Goal: Information Seeking & Learning: Learn about a topic

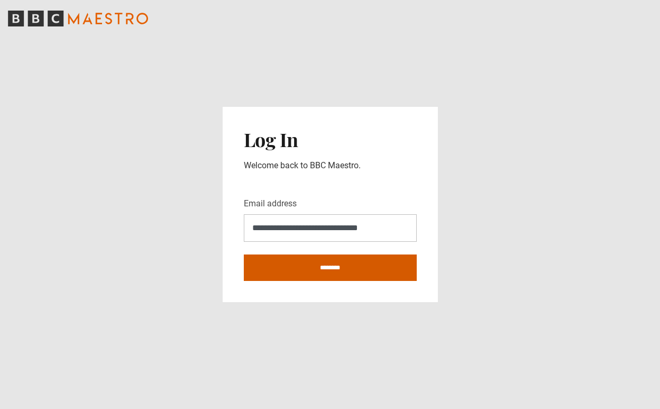
type input "**********"
click at [314, 264] on input "********" at bounding box center [330, 267] width 173 height 26
type input "**********"
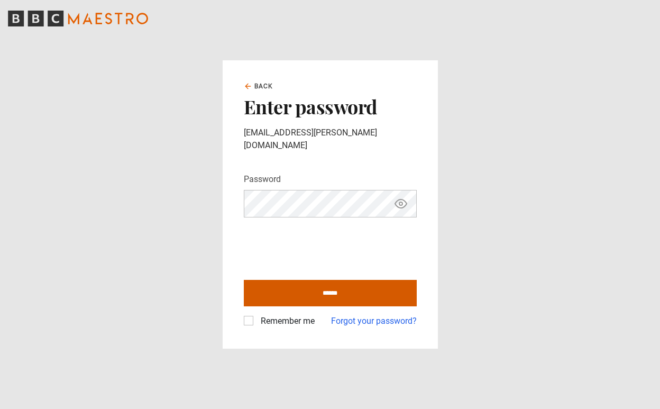
click at [321, 283] on input "******" at bounding box center [330, 293] width 173 height 26
type input "**********"
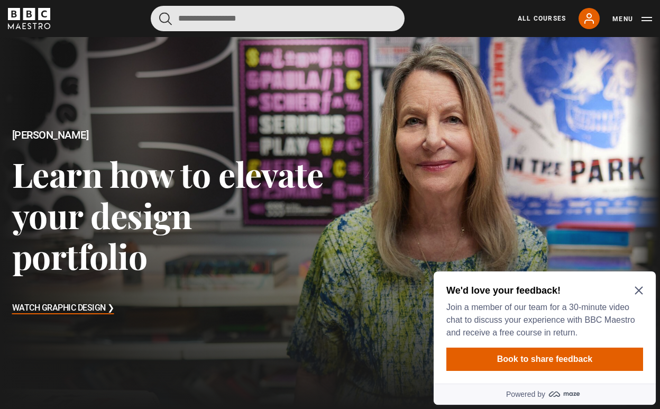
click at [275, 15] on input "Search" at bounding box center [278, 18] width 254 height 25
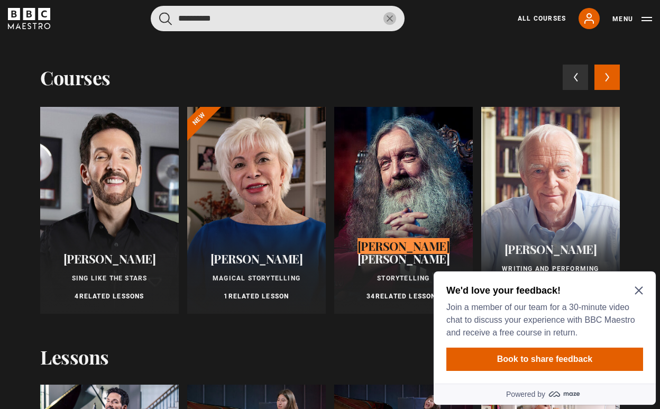
type input "**********"
click at [165, 19] on button "submit" at bounding box center [165, 18] width 13 height 13
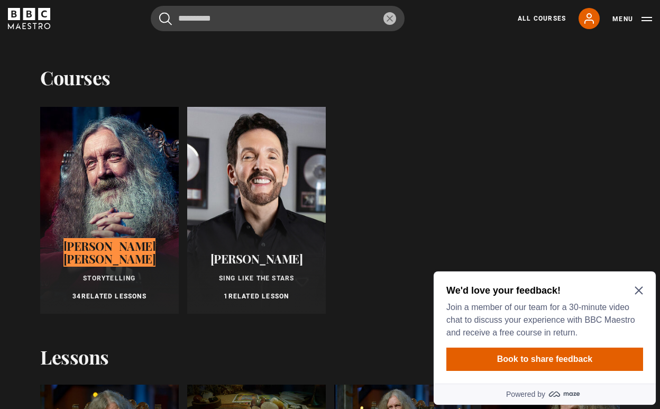
click at [639, 291] on icon "Close Maze Prompt" at bounding box center [638, 290] width 8 height 8
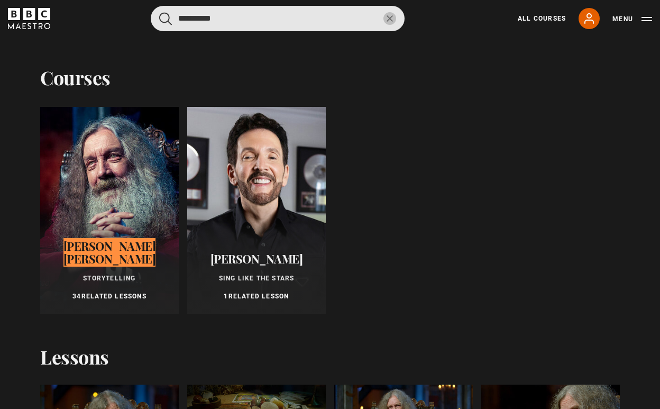
click at [343, 19] on input "**********" at bounding box center [278, 18] width 254 height 25
click at [165, 19] on button "submit" at bounding box center [165, 18] width 13 height 13
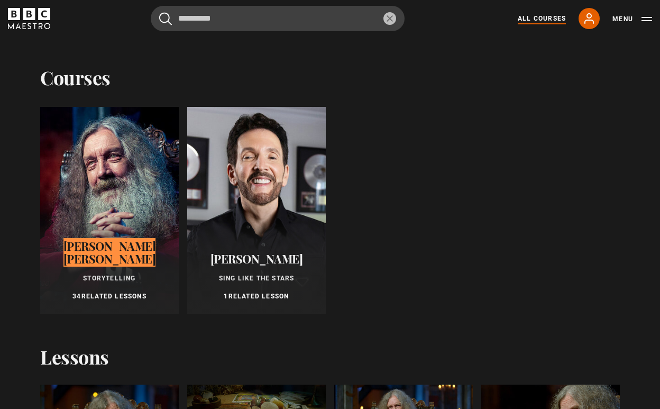
click at [551, 14] on link "All Courses" at bounding box center [542, 19] width 48 height 10
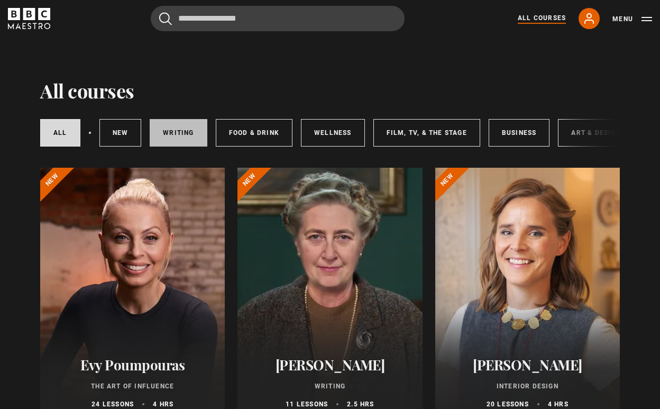
click at [168, 138] on link "Writing" at bounding box center [178, 132] width 57 height 27
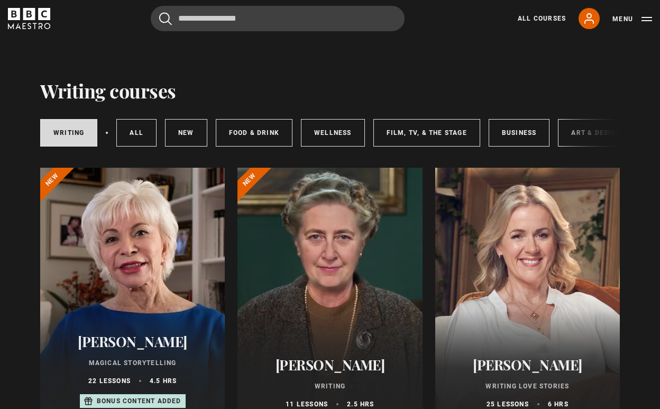
click at [336, 133] on link "Wellness" at bounding box center [333, 132] width 64 height 27
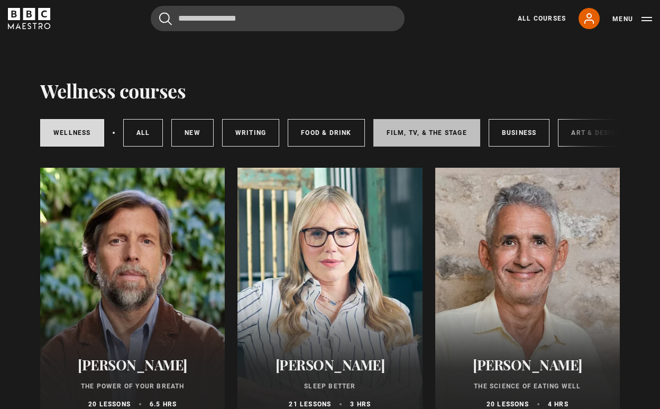
click at [441, 136] on link "Film, TV, & The Stage" at bounding box center [426, 132] width 107 height 27
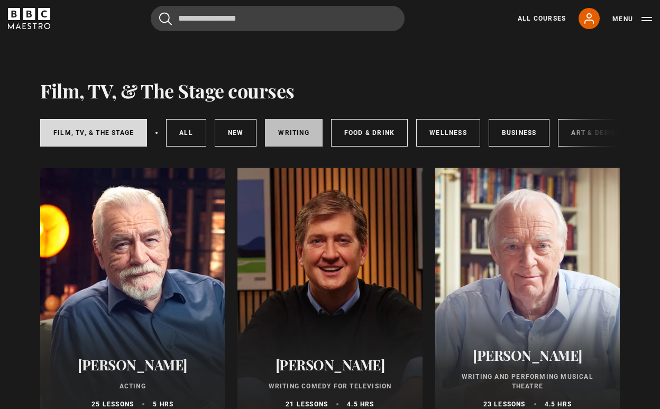
click at [288, 141] on link "Writing" at bounding box center [293, 132] width 57 height 27
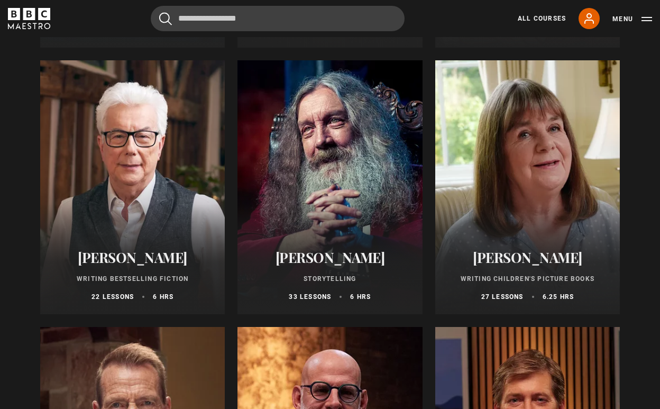
scroll to position [377, 0]
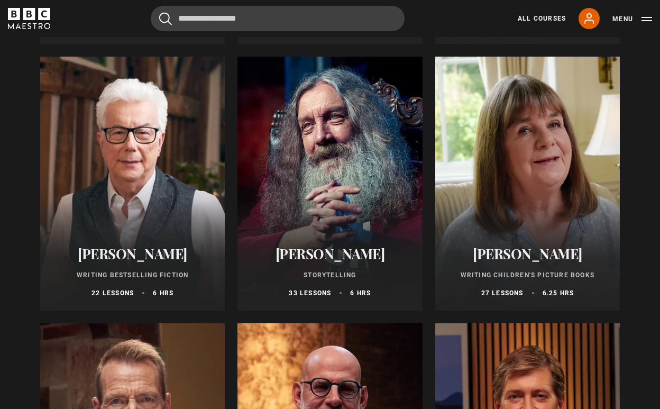
click at [348, 282] on div "Alan Moore Storytelling 33 lessons 6 hrs" at bounding box center [329, 272] width 185 height 78
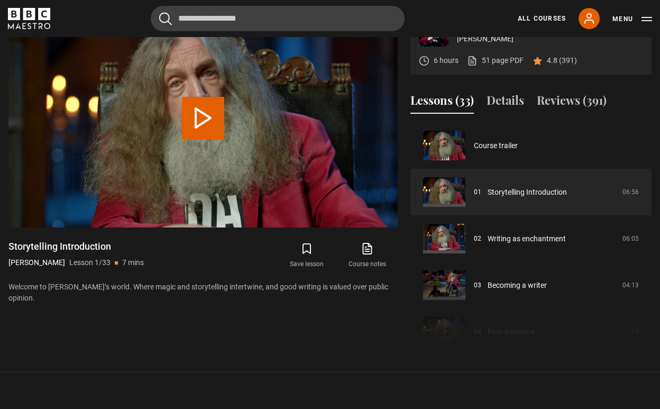
scroll to position [459, 0]
click at [487, 191] on link "Storytelling Introduction" at bounding box center [526, 191] width 79 height 11
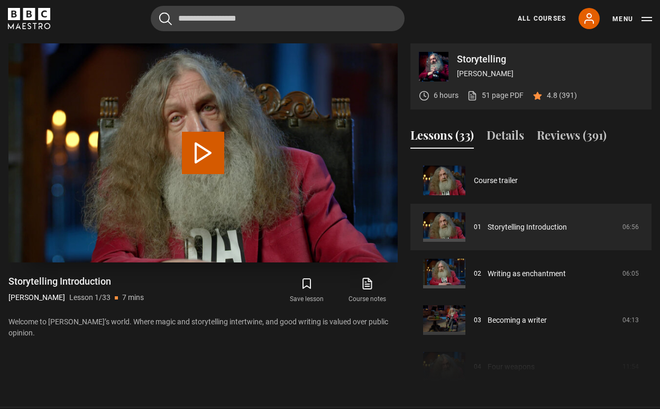
click at [190, 158] on button "Play Lesson Storytelling Introduction" at bounding box center [203, 153] width 42 height 42
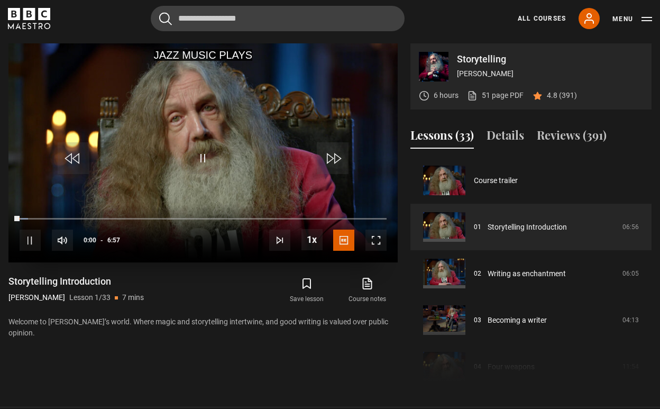
click at [383, 239] on span "Video Player" at bounding box center [375, 239] width 21 height 21
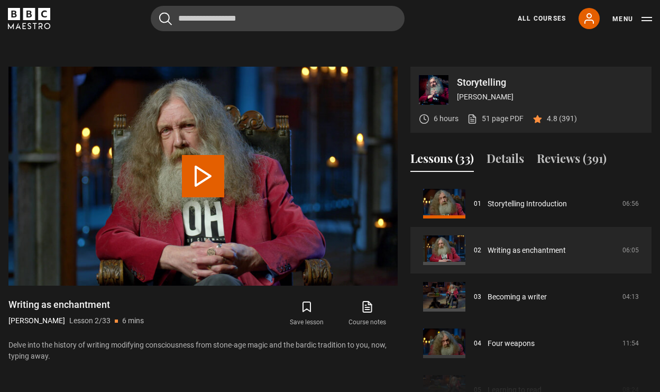
scroll to position [401, 0]
click at [522, 253] on link "Writing as enchantment" at bounding box center [526, 250] width 78 height 11
click at [185, 172] on button "Play Lesson Writing as enchantment" at bounding box center [203, 176] width 42 height 42
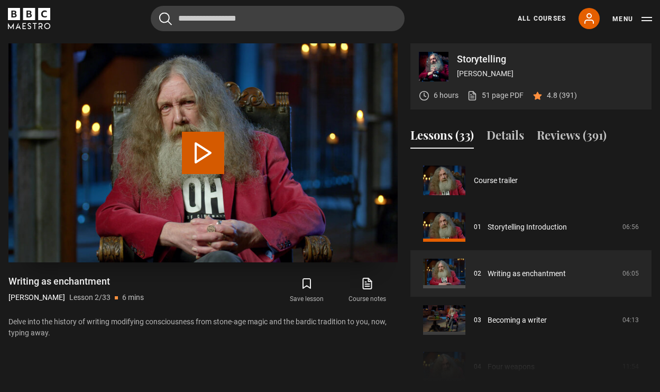
scroll to position [47, 0]
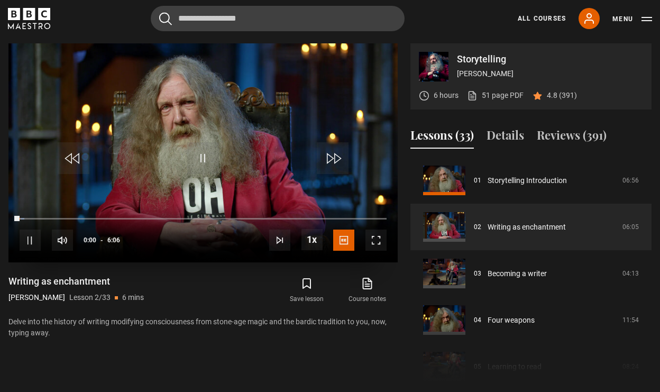
click at [381, 245] on span "Video Player" at bounding box center [375, 239] width 21 height 21
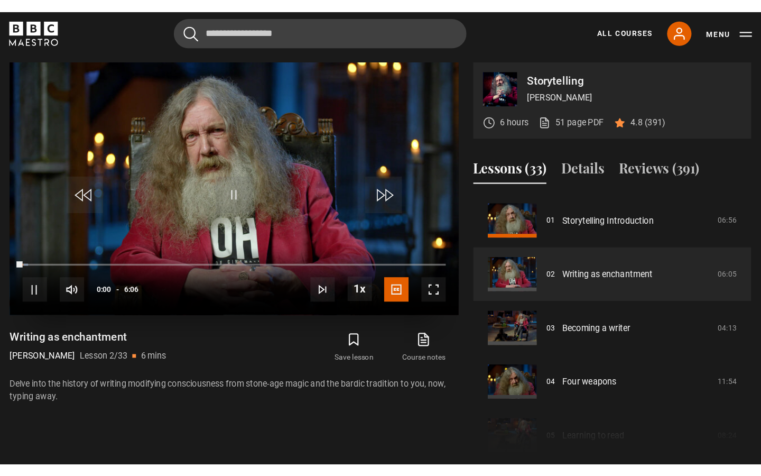
scroll to position [0, 0]
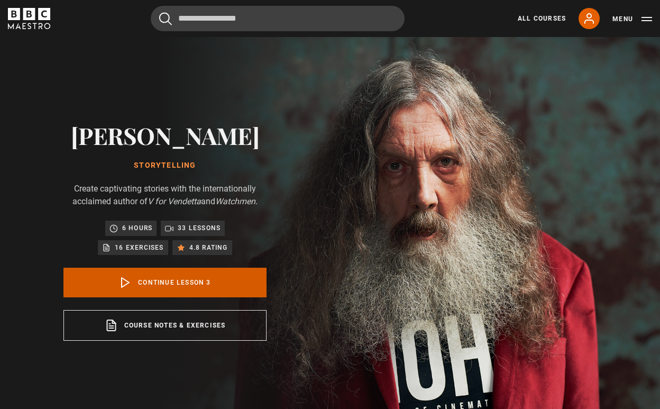
click at [190, 281] on link "Continue lesson 3" at bounding box center [164, 283] width 203 height 30
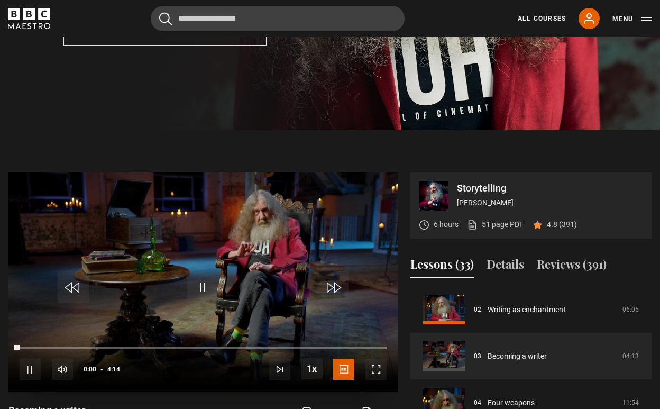
scroll to position [424, 0]
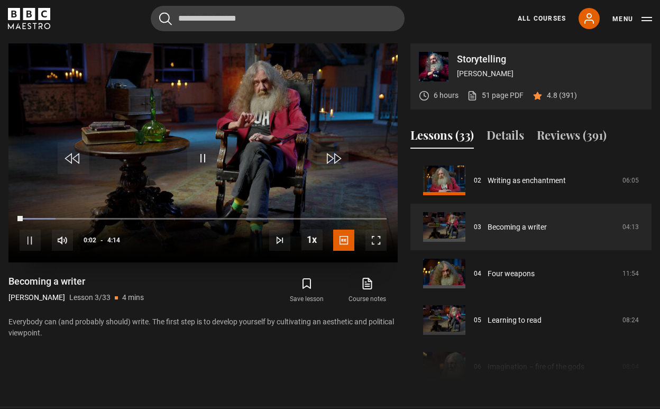
click at [378, 238] on span "Video Player" at bounding box center [375, 239] width 21 height 21
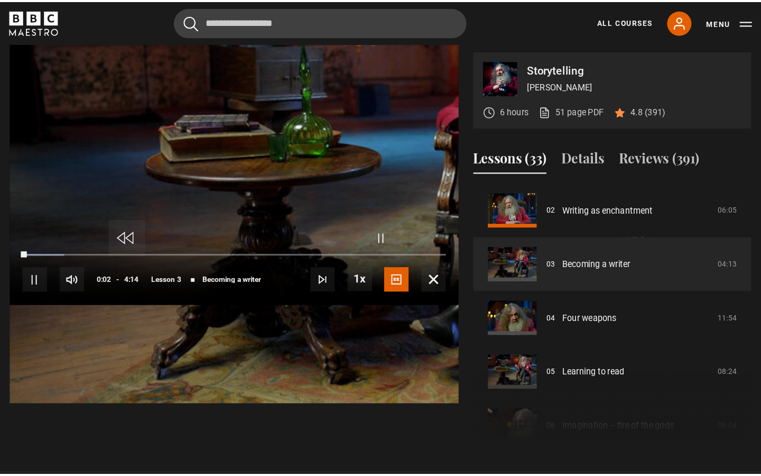
scroll to position [0, 0]
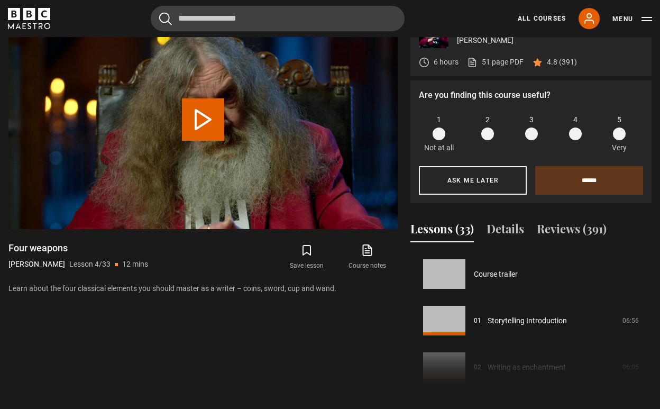
scroll to position [140, 0]
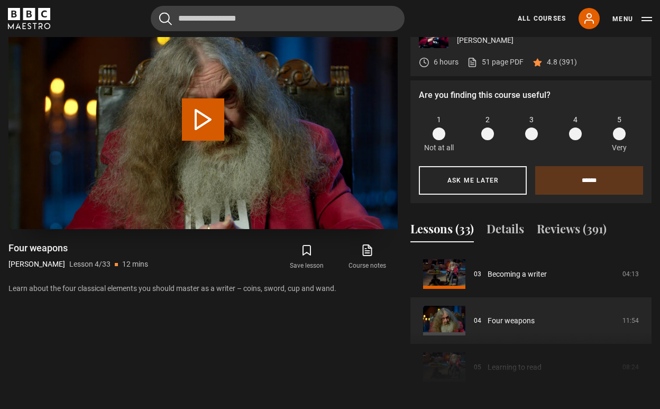
click at [215, 115] on button "Play Lesson Four weapons" at bounding box center [203, 119] width 42 height 42
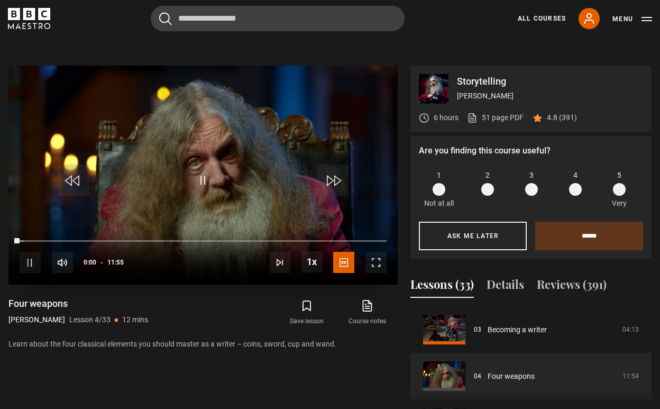
scroll to position [387, 0]
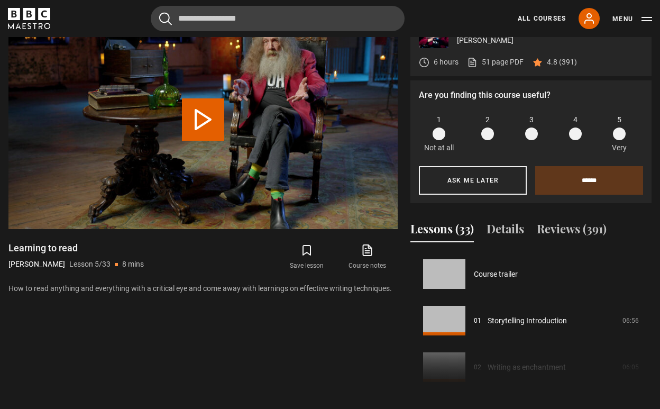
scroll to position [186, 0]
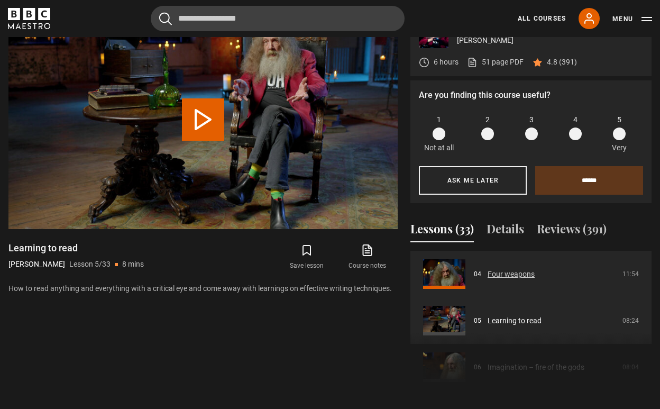
click at [487, 280] on link "Four weapons" at bounding box center [510, 274] width 47 height 11
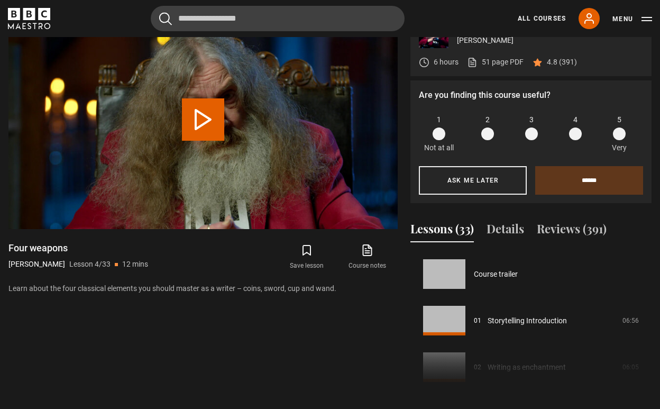
scroll to position [140, 0]
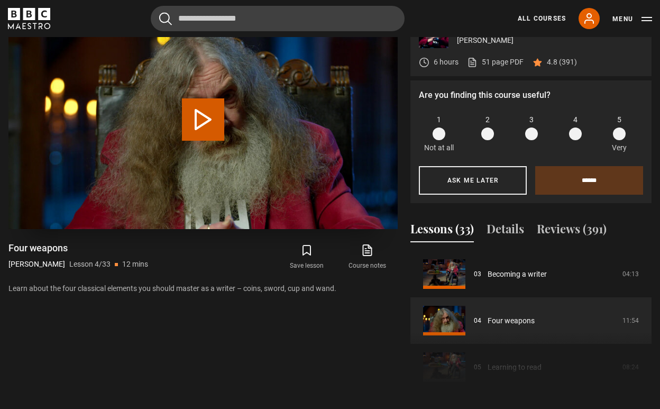
click at [193, 120] on button "Play Lesson Four weapons" at bounding box center [203, 119] width 42 height 42
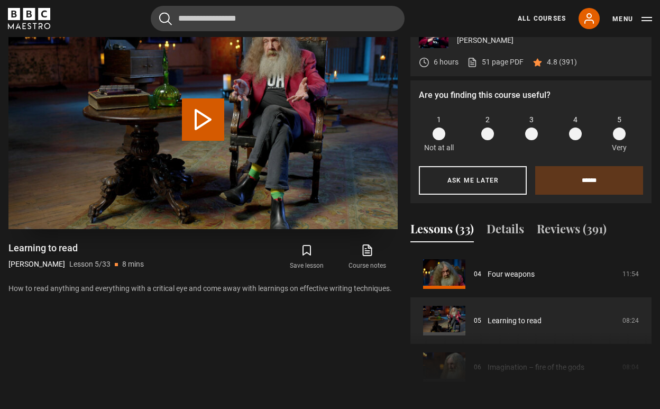
click at [197, 104] on button "Play Lesson Learning to read" at bounding box center [203, 119] width 42 height 42
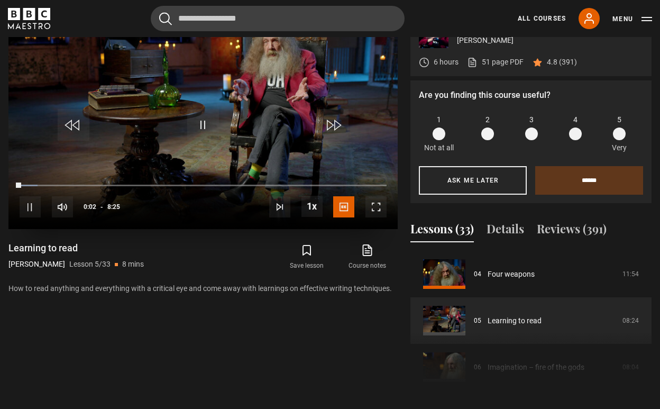
click at [380, 204] on span "Video Player" at bounding box center [375, 206] width 21 height 21
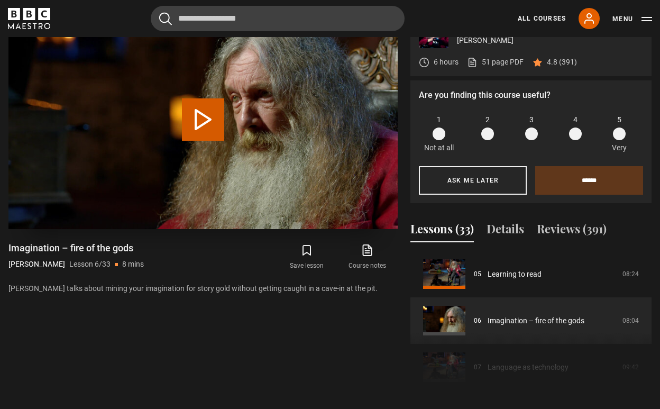
click at [204, 115] on button "Play Lesson Imagination – fire of the gods" at bounding box center [203, 119] width 42 height 42
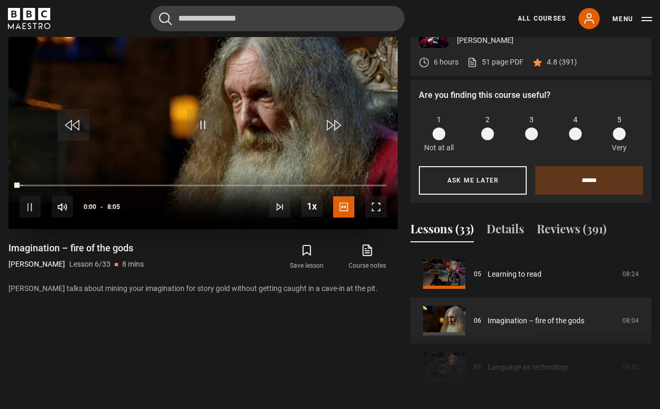
click at [35, 200] on span "Video Player" at bounding box center [30, 206] width 21 height 21
click at [379, 202] on span "Video Player" at bounding box center [375, 206] width 21 height 21
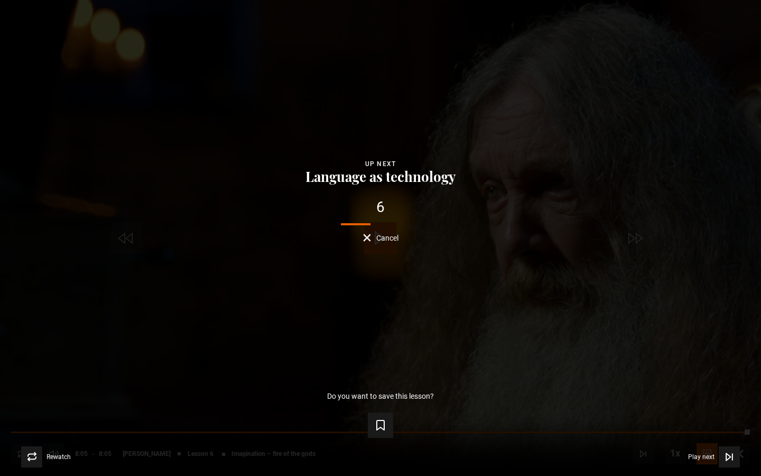
click at [374, 176] on button "Language as technology" at bounding box center [380, 176] width 157 height 15
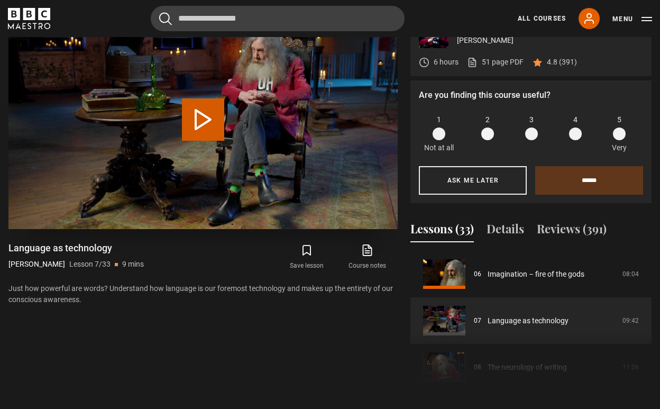
click at [206, 131] on button "Play Lesson Language as technology" at bounding box center [203, 119] width 42 height 42
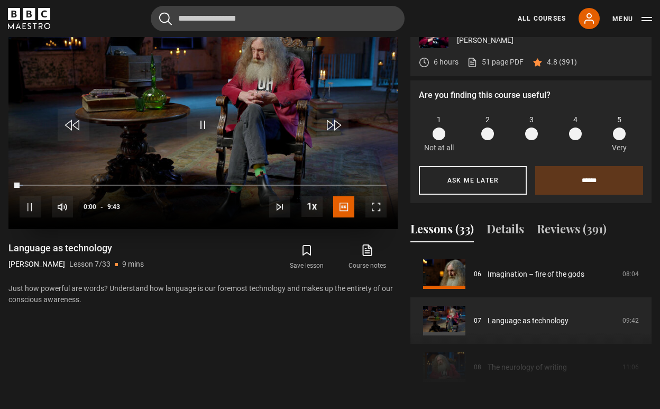
click at [380, 208] on span "Video Player" at bounding box center [375, 206] width 21 height 21
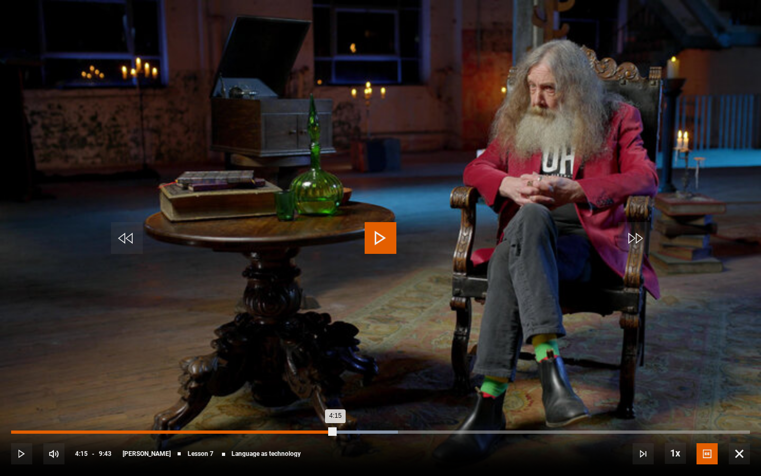
click at [64, 408] on div "Loaded : 52.38% 0:42 4:15" at bounding box center [380, 431] width 739 height 3
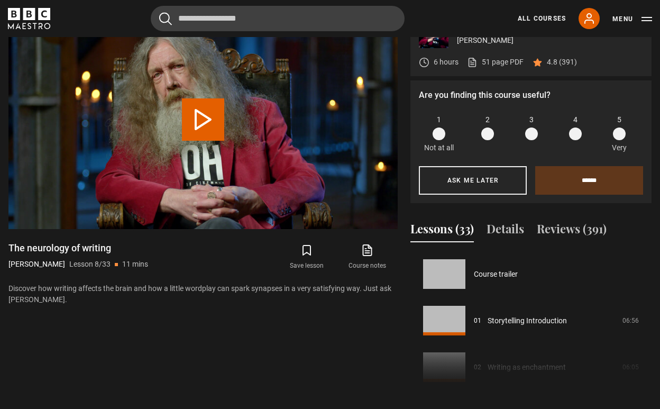
scroll to position [326, 0]
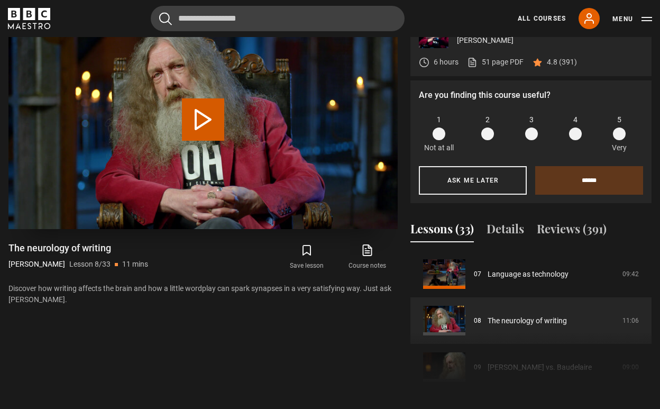
click at [197, 118] on button "Play Lesson The neurology of writing" at bounding box center [203, 119] width 42 height 42
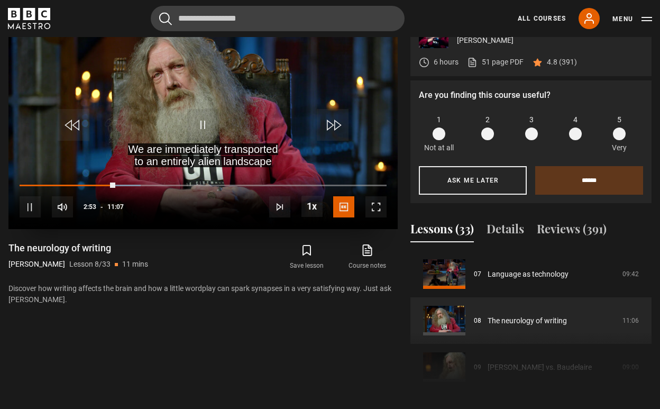
click at [29, 182] on div "10s Skip Back 10 seconds Pause 10s Skip Forward 10 seconds Loaded : 32.95% 02:5…" at bounding box center [202, 200] width 389 height 59
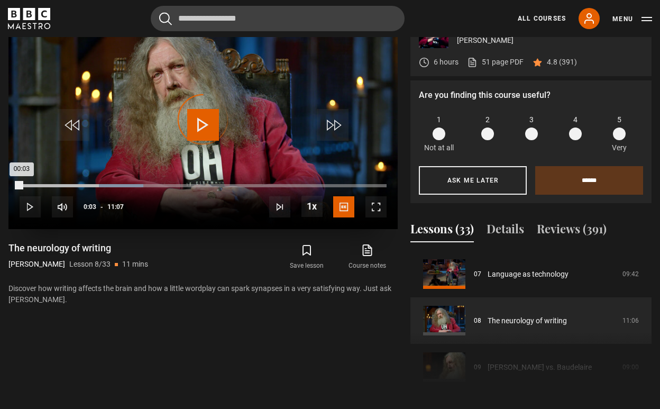
click at [22, 184] on div "Loaded : 33.69% 00:03 00:03" at bounding box center [203, 185] width 367 height 3
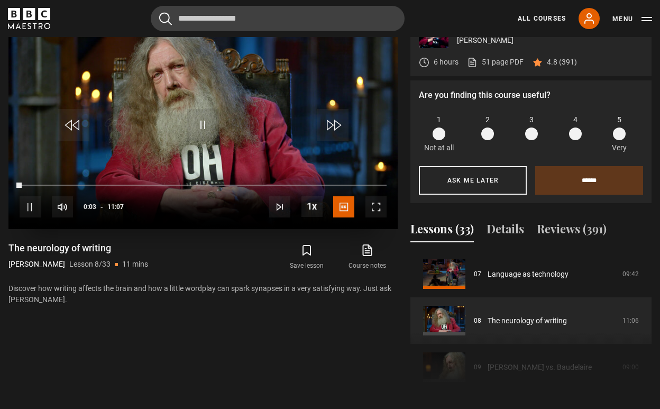
click at [29, 201] on span "Video Player" at bounding box center [30, 206] width 21 height 21
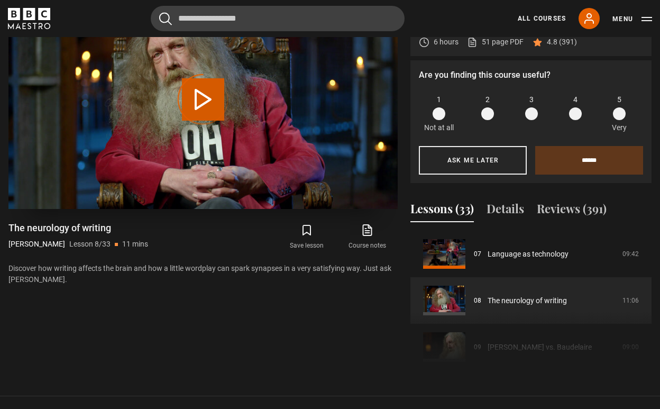
scroll to position [481, 0]
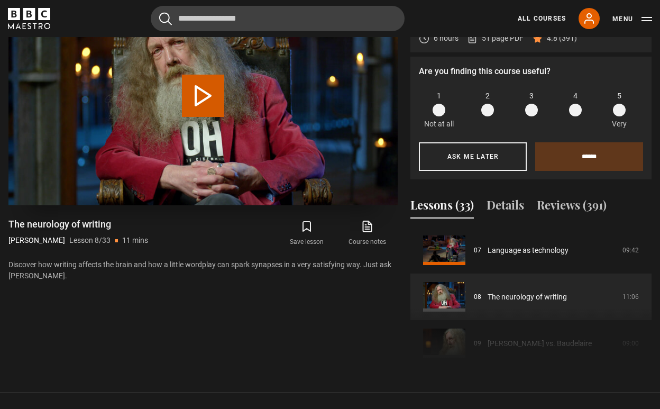
click at [192, 99] on button "Play Lesson The neurology of writing" at bounding box center [203, 96] width 42 height 42
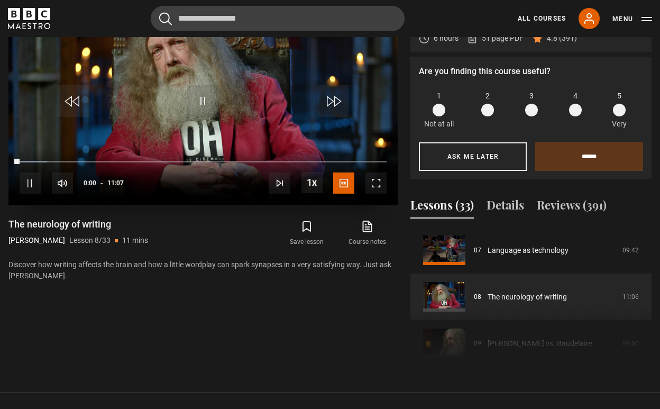
scroll to position [466, 0]
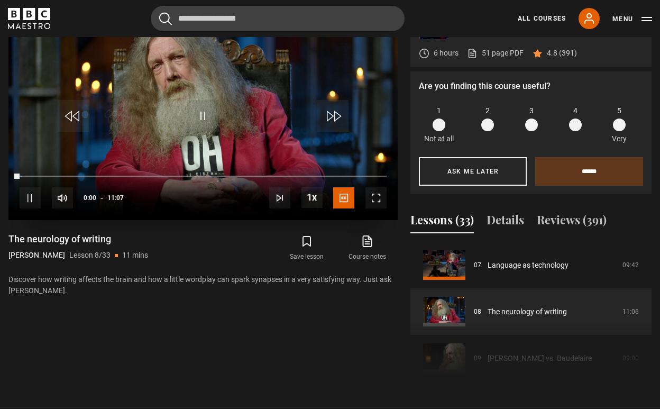
click at [378, 197] on span "Video Player" at bounding box center [375, 197] width 21 height 21
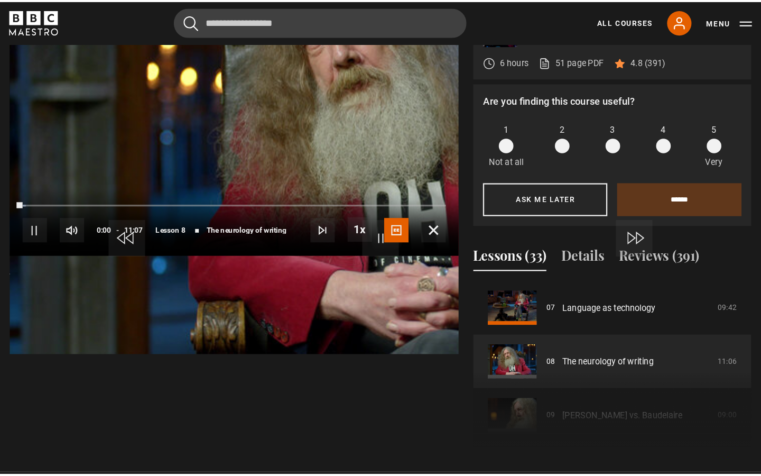
scroll to position [0, 0]
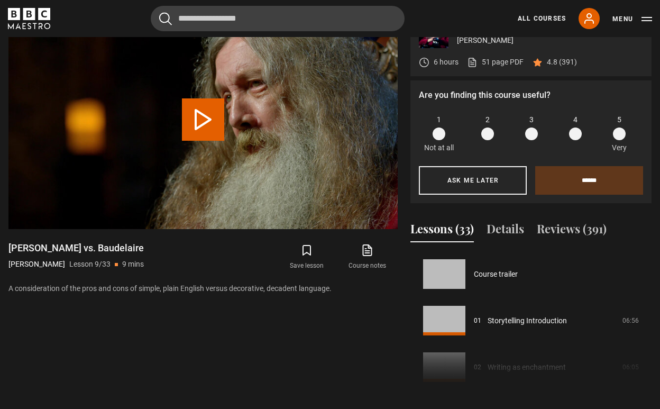
scroll to position [372, 0]
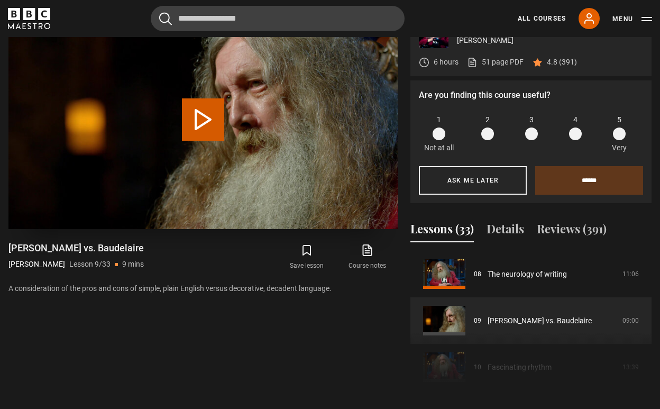
click at [204, 124] on button "Play Lesson Hemingway vs. Baudelaire" at bounding box center [203, 119] width 42 height 42
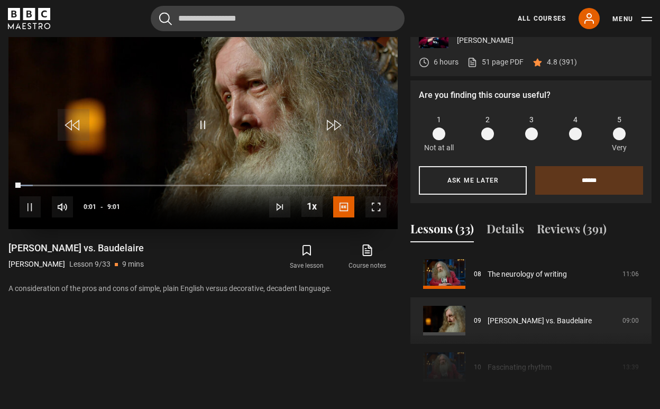
click at [381, 207] on span "Video Player" at bounding box center [375, 206] width 21 height 21
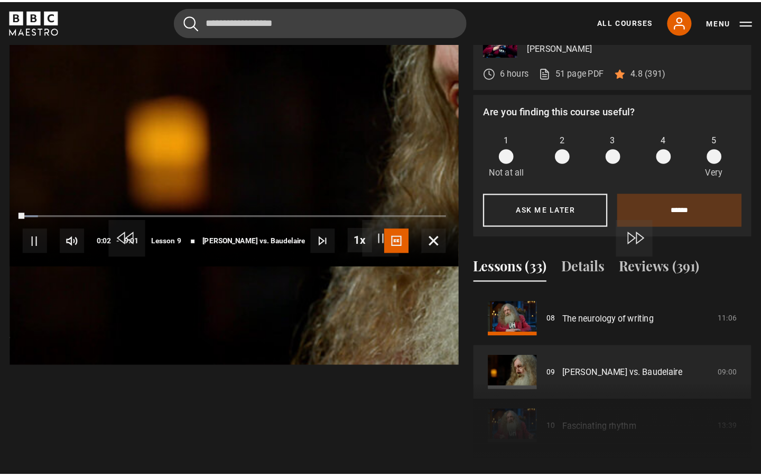
scroll to position [0, 0]
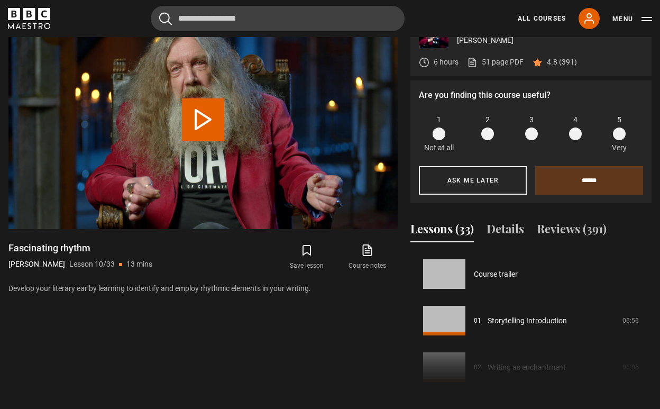
scroll to position [419, 0]
